Goal: Transaction & Acquisition: Obtain resource

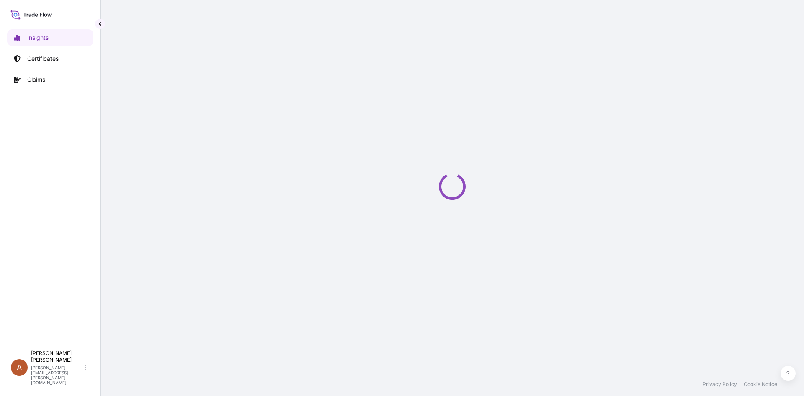
select select "2025"
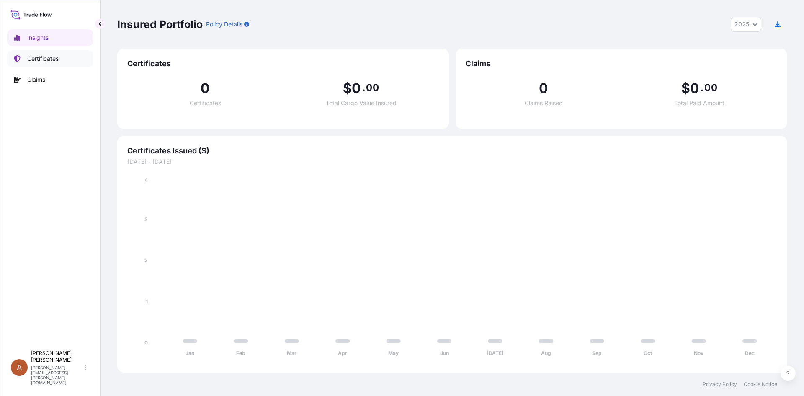
click at [22, 54] on link "Certificates" at bounding box center [50, 58] width 86 height 17
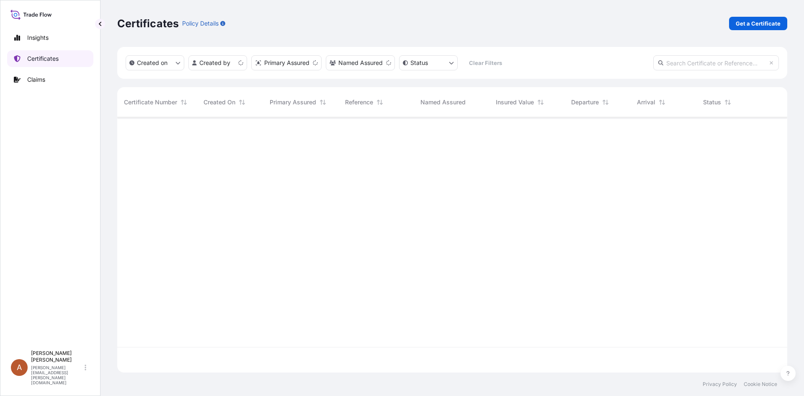
scroll to position [253, 664]
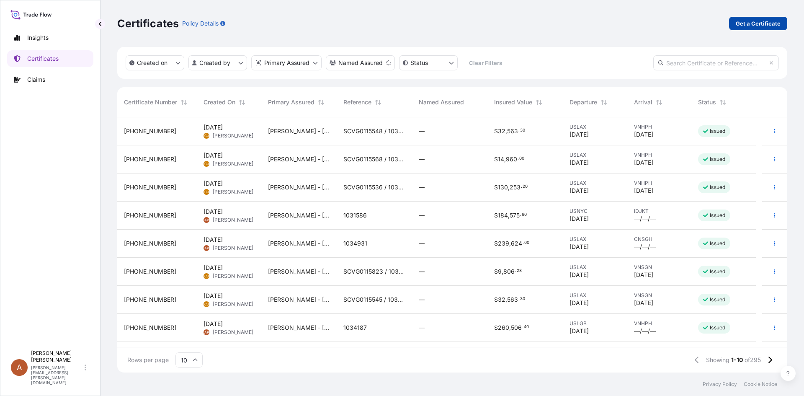
click at [737, 16] on div "Certificates Policy Details Get a Certificate" at bounding box center [452, 23] width 670 height 47
click at [737, 23] on p "Get a Certificate" at bounding box center [758, 23] width 45 height 8
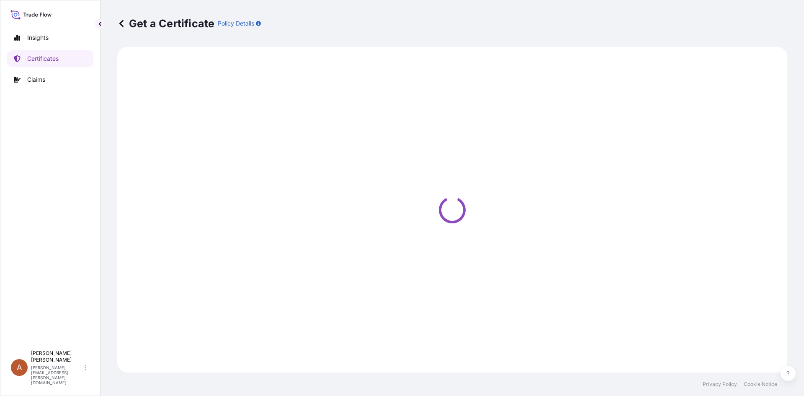
select select "Sea"
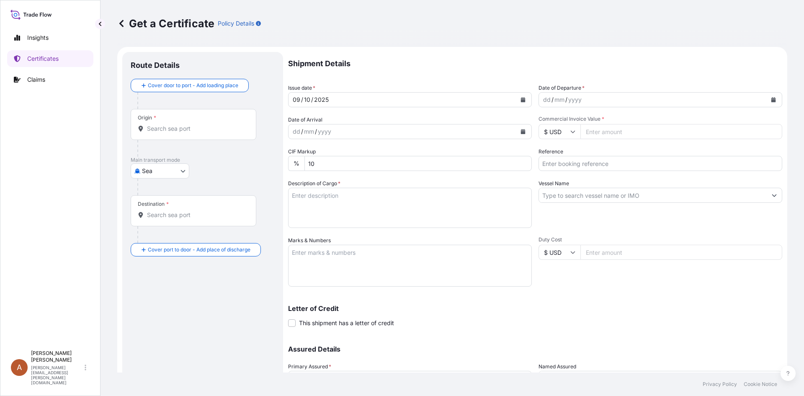
click at [319, 100] on div "2025" at bounding box center [321, 100] width 16 height 10
click at [300, 100] on div "09" at bounding box center [296, 100] width 9 height 10
drag, startPoint x: 300, startPoint y: 100, endPoint x: 291, endPoint y: 99, distance: 9.3
click at [291, 99] on div "[DATE]" at bounding box center [403, 99] width 228 height 15
click at [307, 99] on div "10" at bounding box center [307, 100] width 8 height 10
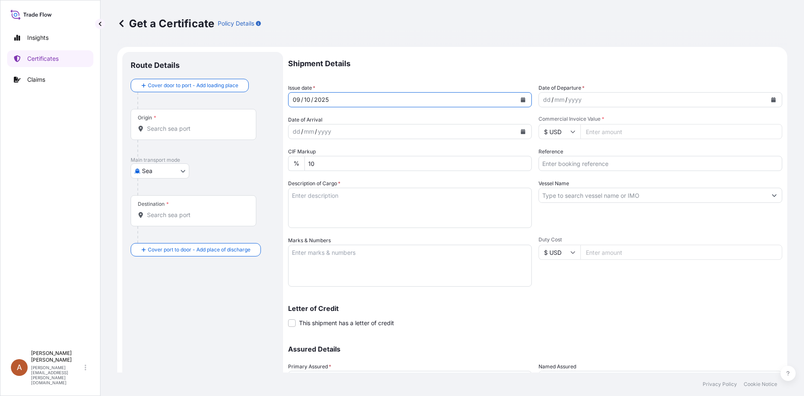
click at [307, 99] on div "10" at bounding box center [307, 100] width 8 height 10
click at [360, 101] on div "[DATE]" at bounding box center [403, 99] width 228 height 15
click at [271, 98] on form "Route Details Cover door to port - Add loading place Place of loading Road / [G…" at bounding box center [452, 247] width 670 height 401
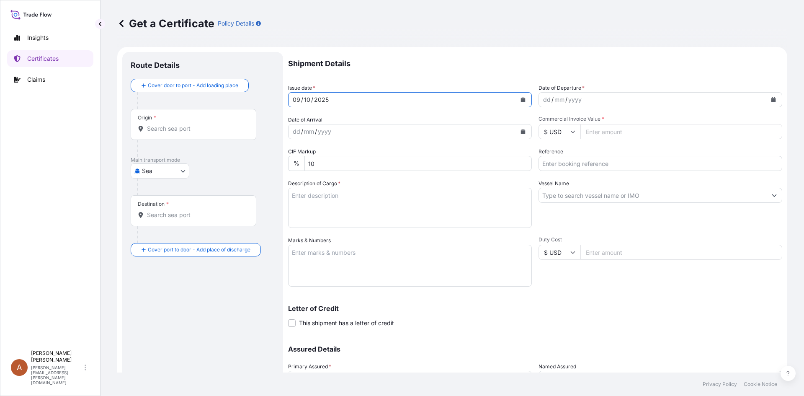
click at [521, 99] on icon "Calendar" at bounding box center [523, 99] width 5 height 5
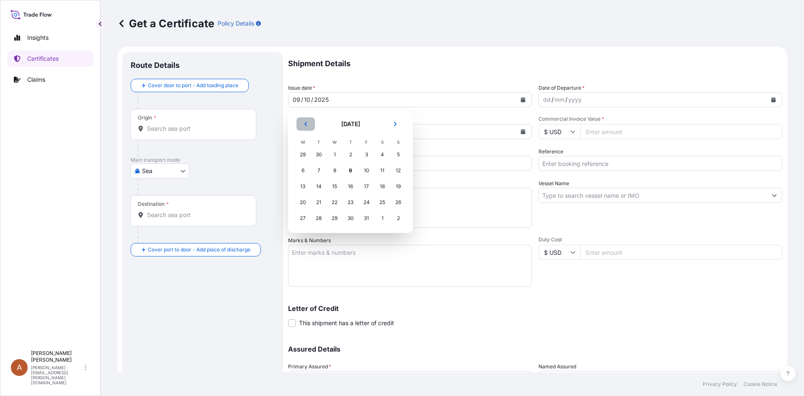
click at [307, 124] on icon "Previous" at bounding box center [305, 123] width 5 height 5
click at [404, 186] on div "21" at bounding box center [398, 186] width 15 height 15
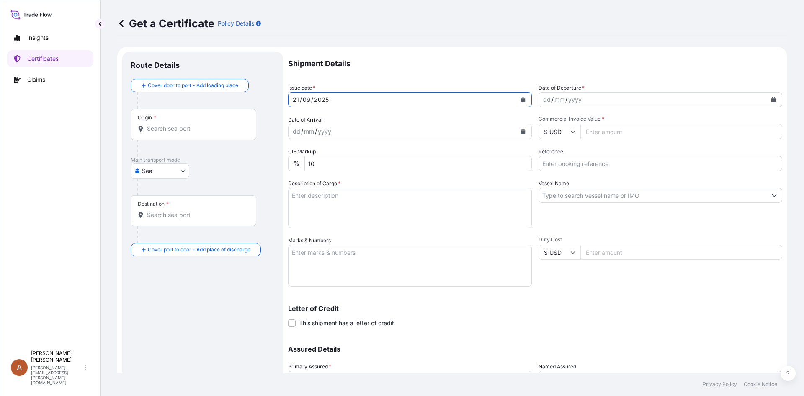
click at [585, 98] on div "dd / mm / yyyy" at bounding box center [653, 99] width 228 height 15
click at [772, 98] on icon "Calendar" at bounding box center [774, 99] width 5 height 5
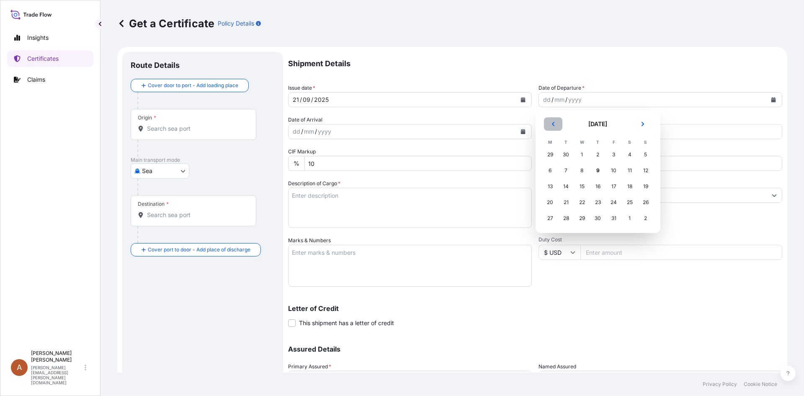
click at [554, 123] on icon "Previous" at bounding box center [553, 123] width 5 height 5
click at [646, 186] on div "21" at bounding box center [645, 186] width 15 height 15
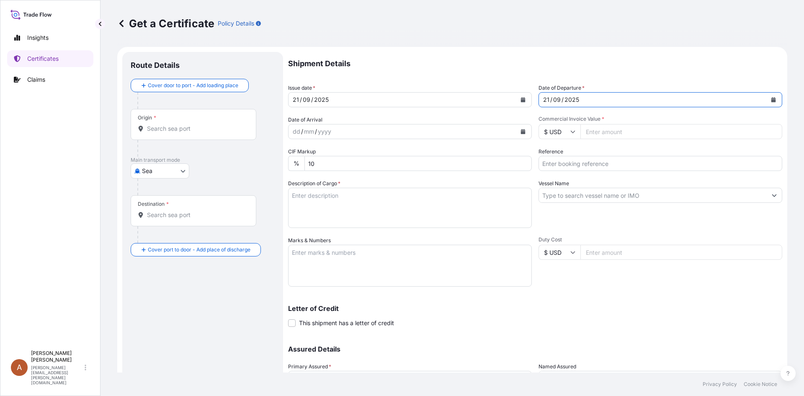
click at [345, 137] on div "dd / mm / yyyy" at bounding box center [403, 131] width 228 height 15
click at [610, 133] on input "Commercial Invoice Value *" at bounding box center [682, 131] width 202 height 15
click at [589, 130] on input "Commercial Invoice Value *" at bounding box center [682, 131] width 202 height 15
type input "283603.20"
click at [619, 169] on input "Reference" at bounding box center [661, 163] width 244 height 15
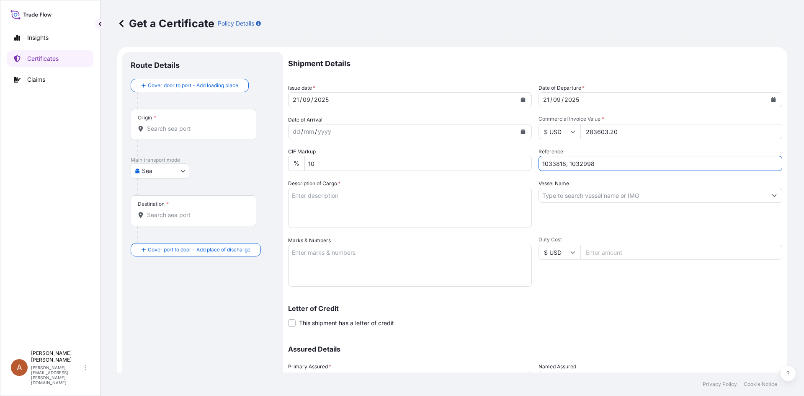
type input "1033818, 1032998"
click at [452, 199] on textarea "Description of Cargo *" at bounding box center [410, 208] width 244 height 40
paste textarea "KELTROL,KTL,25KG,BAG KELTROL F,KTLF,25KG,BAG KELTROL GM,KTLGM,25KG,BAG KELTROL …"
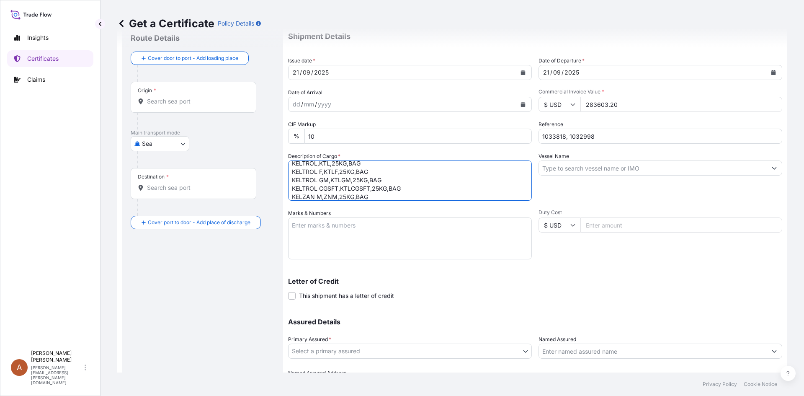
scroll to position [42, 0]
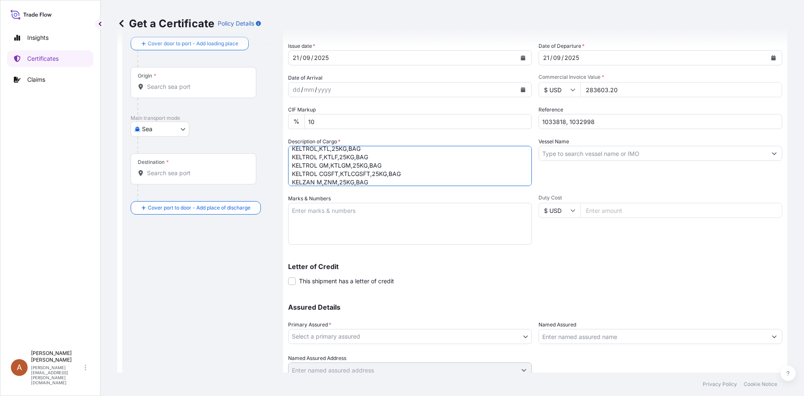
type textarea "KELTROL,KTL,25KG,BAG KELTROL F,KTLF,25KG,BAG KELTROL GM,KTLGM,25KG,BAG KELTROL …"
click at [558, 154] on input "Vessel Name" at bounding box center [653, 153] width 228 height 15
click at [571, 152] on input "Vessel Name" at bounding box center [653, 153] width 228 height 15
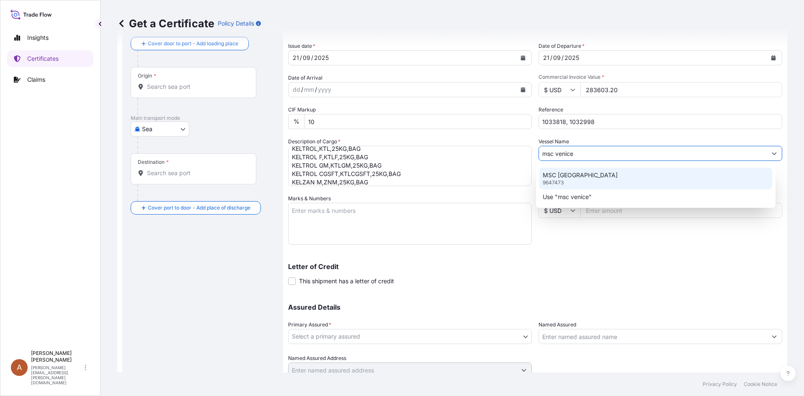
click at [561, 184] on p "9647473" at bounding box center [553, 182] width 21 height 7
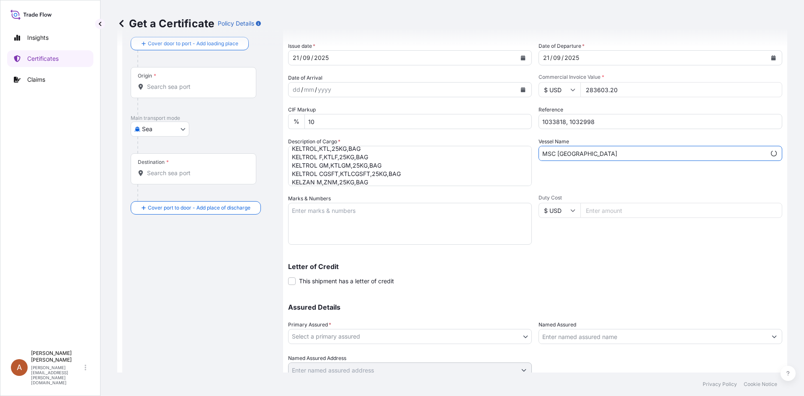
type input "MSC [GEOGRAPHIC_DATA]"
click at [415, 227] on textarea "Marks & Numbers" at bounding box center [410, 224] width 244 height 42
paste textarea "JUPITER INTERNATIONAL CO., LTD PO#Bio-2507-27 [GEOGRAPHIC_DATA], [GEOGRAPHIC_DA…"
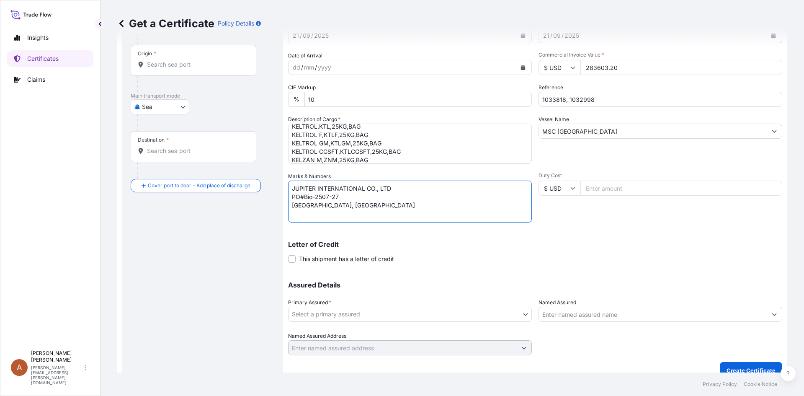
scroll to position [75, 0]
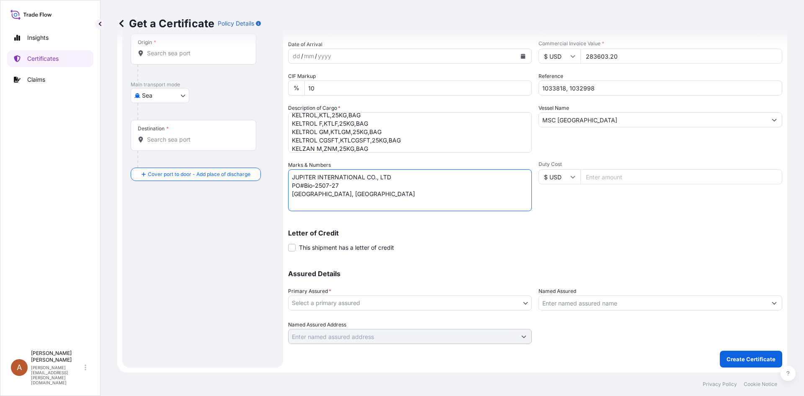
type textarea "JUPITER INTERNATIONAL CO., LTD PO#Bio-2507-27 [GEOGRAPHIC_DATA], [GEOGRAPHIC_DA…"
click at [372, 310] on div "Assured Details Primary Assured * Select a primary assured [PERSON_NAME] - [GEO…" at bounding box center [535, 302] width 494 height 84
click at [371, 303] on body "Insights Certificates Claims A Alicia Pye-miller [EMAIL_ADDRESS][PERSON_NAME][D…" at bounding box center [402, 198] width 804 height 396
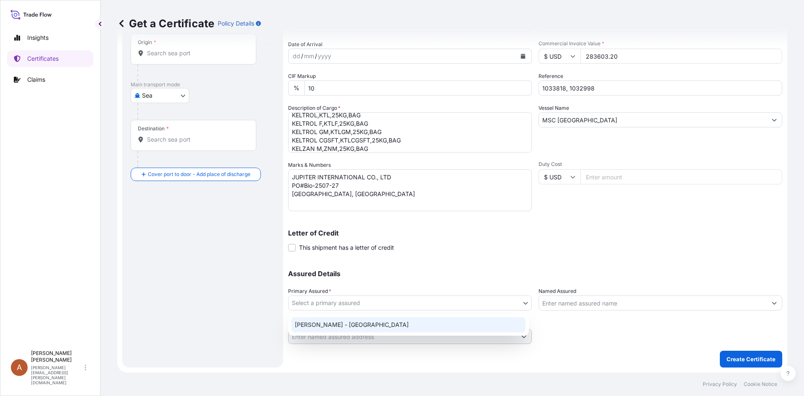
click at [369, 323] on div "[PERSON_NAME] - [GEOGRAPHIC_DATA]" at bounding box center [409, 324] width 234 height 15
select select "31650"
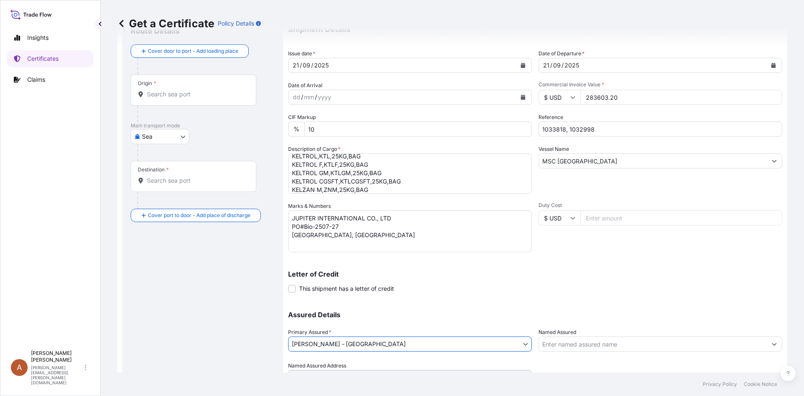
scroll to position [0, 0]
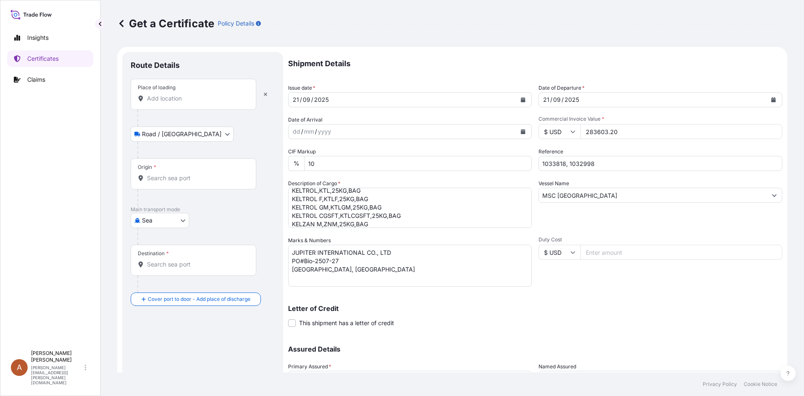
click at [192, 103] on div "Place of loading" at bounding box center [194, 94] width 126 height 31
click at [192, 103] on input "Place of loading" at bounding box center [196, 98] width 99 height 8
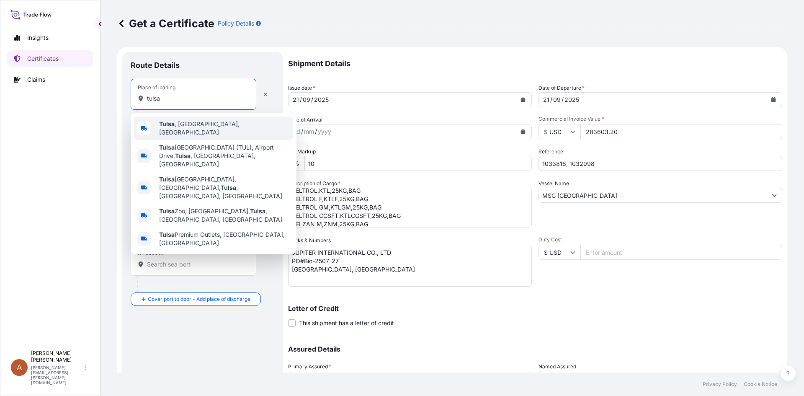
click at [199, 120] on div "[GEOGRAPHIC_DATA] , [GEOGRAPHIC_DATA], [GEOGRAPHIC_DATA]" at bounding box center [213, 127] width 159 height 23
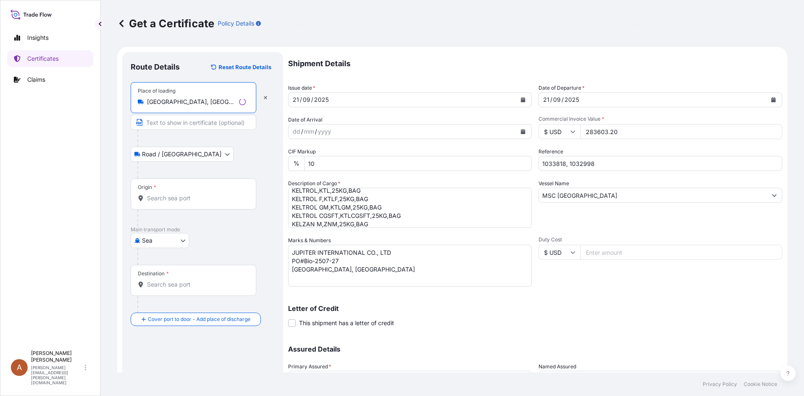
type input "[GEOGRAPHIC_DATA], [GEOGRAPHIC_DATA], [GEOGRAPHIC_DATA]"
click at [179, 203] on div "Origin *" at bounding box center [194, 193] width 126 height 31
click at [179, 202] on input "Origin *" at bounding box center [196, 198] width 99 height 8
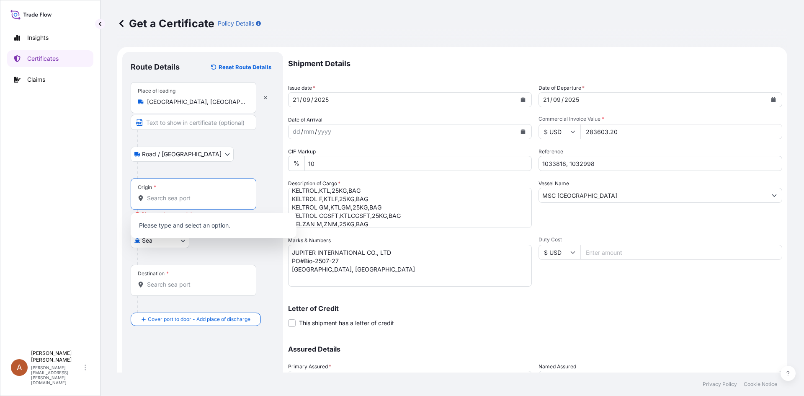
click at [164, 200] on input "Origin * Please select an origin" at bounding box center [196, 198] width 99 height 8
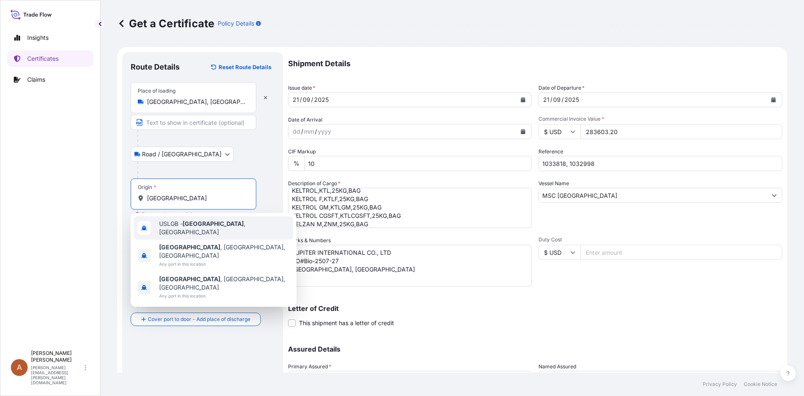
click at [172, 224] on span "USLGB - [GEOGRAPHIC_DATA] , [GEOGRAPHIC_DATA]" at bounding box center [224, 228] width 131 height 17
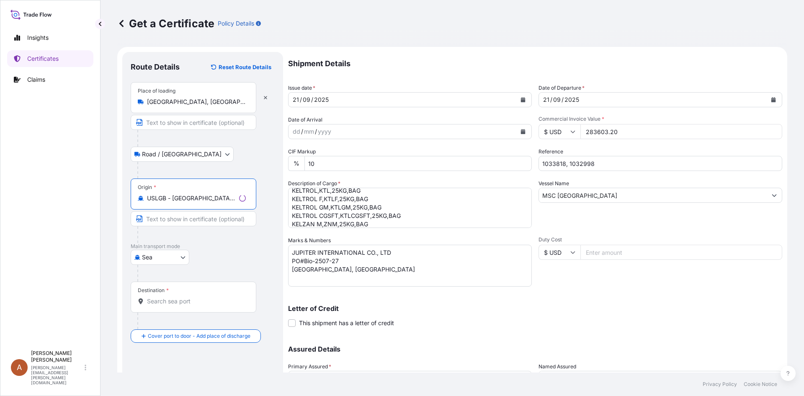
type input "USLGB - [GEOGRAPHIC_DATA], [GEOGRAPHIC_DATA]"
click at [180, 303] on input "Destination *" at bounding box center [196, 301] width 99 height 8
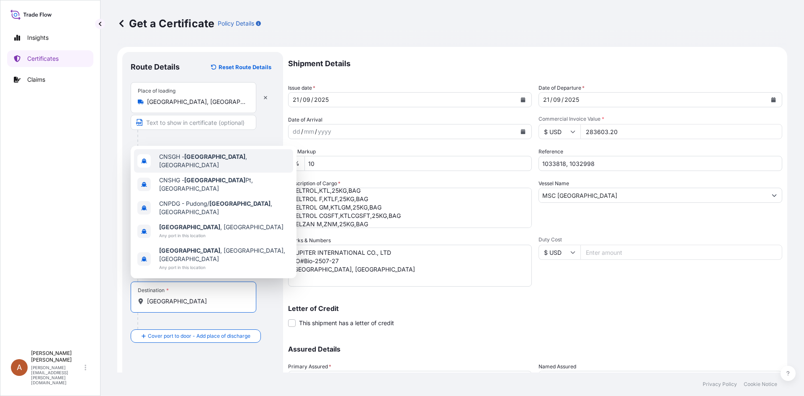
click at [206, 169] on span "CNSGH - [GEOGRAPHIC_DATA] , [GEOGRAPHIC_DATA]" at bounding box center [224, 160] width 131 height 17
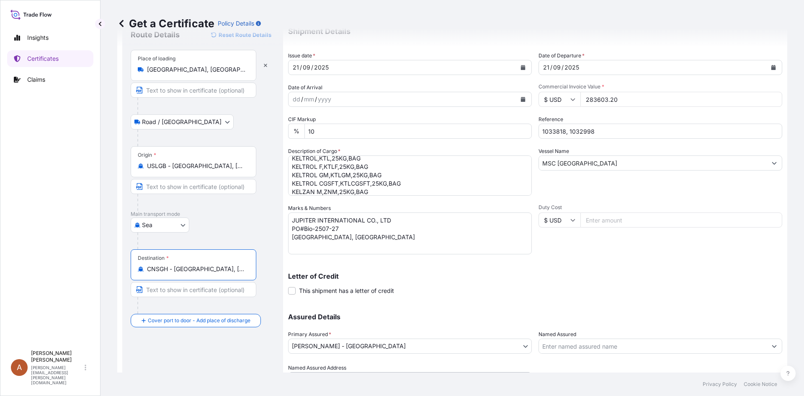
scroll to position [75, 0]
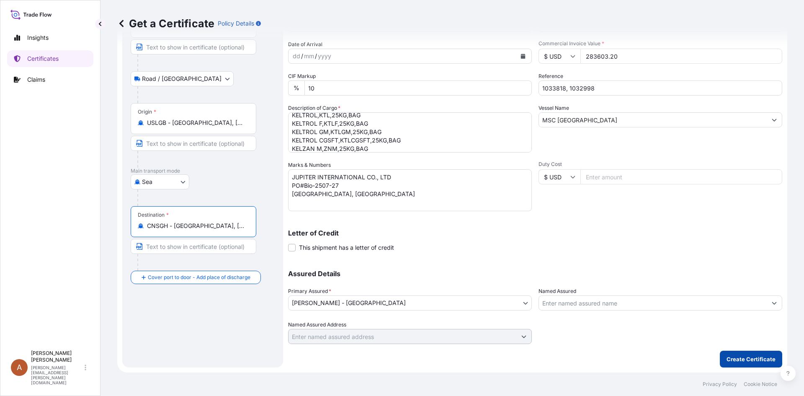
type input "CNSGH - [GEOGRAPHIC_DATA], [GEOGRAPHIC_DATA]"
click at [769, 362] on p "Create Certificate" at bounding box center [751, 359] width 49 height 8
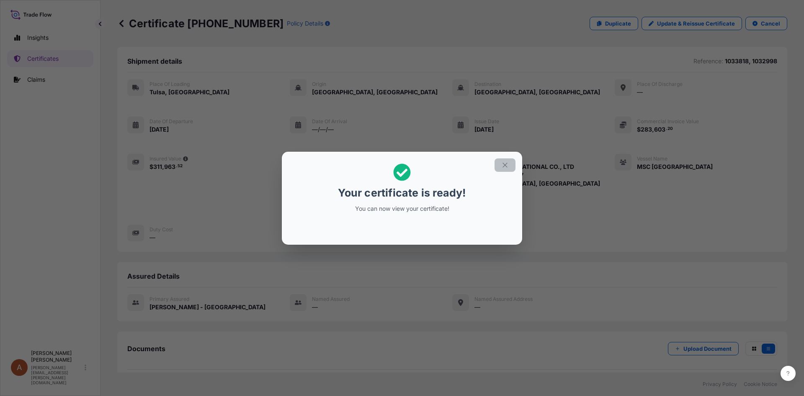
click at [500, 167] on button "button" at bounding box center [505, 164] width 21 height 13
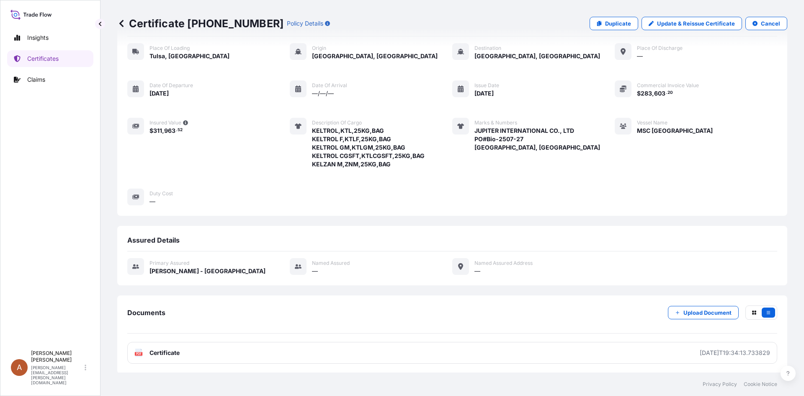
scroll to position [84, 0]
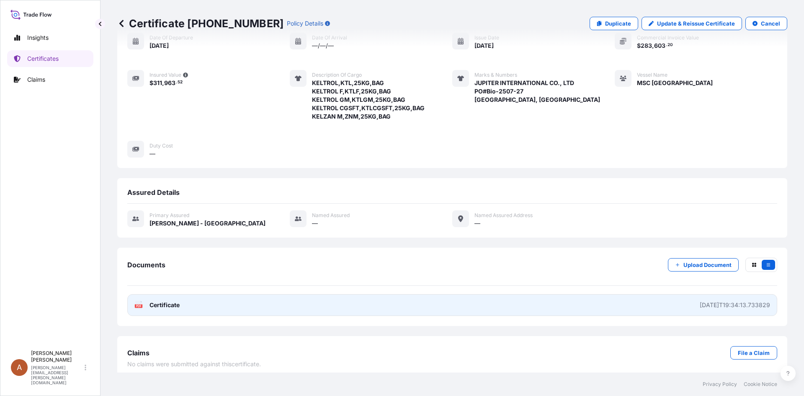
click at [176, 302] on span "Certificate" at bounding box center [165, 305] width 30 height 8
